Goal: Navigation & Orientation: Find specific page/section

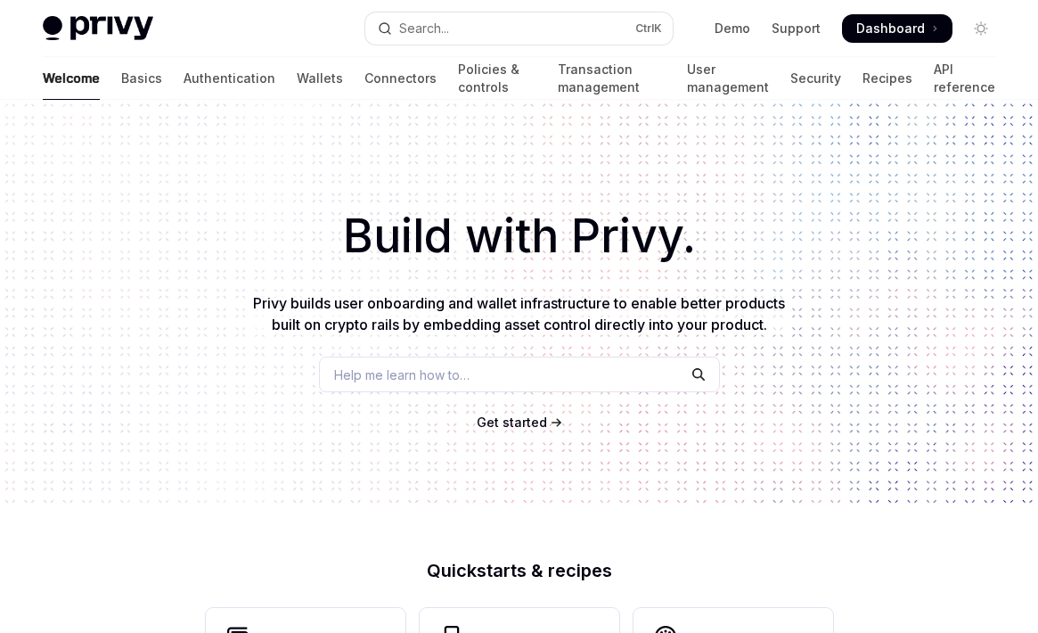
scroll to position [784, 0]
